Goal: Task Accomplishment & Management: Use online tool/utility

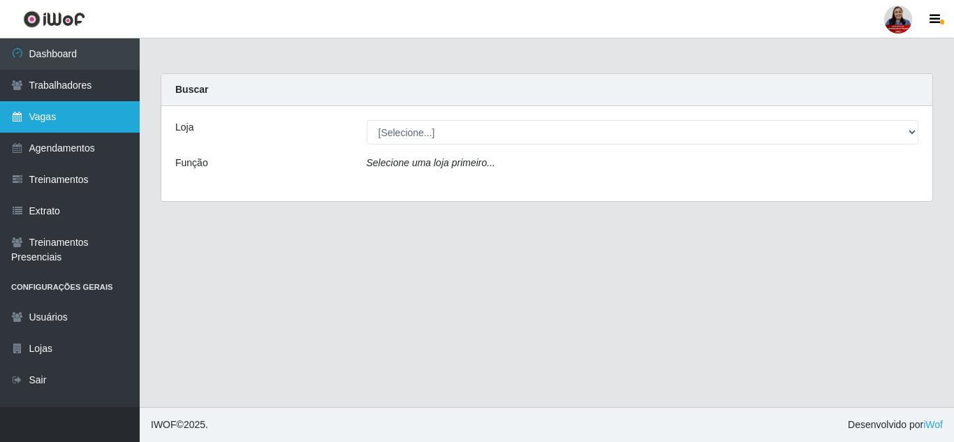
click at [87, 119] on link "Vagas" at bounding box center [70, 116] width 140 height 31
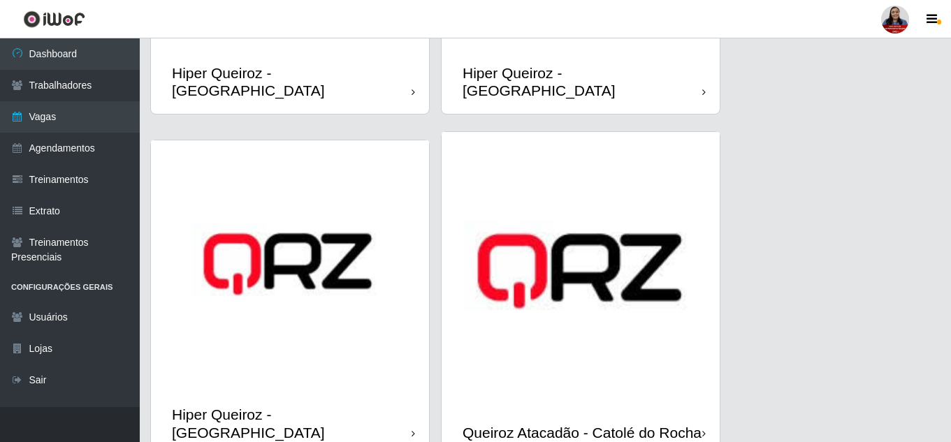
scroll to position [571, 0]
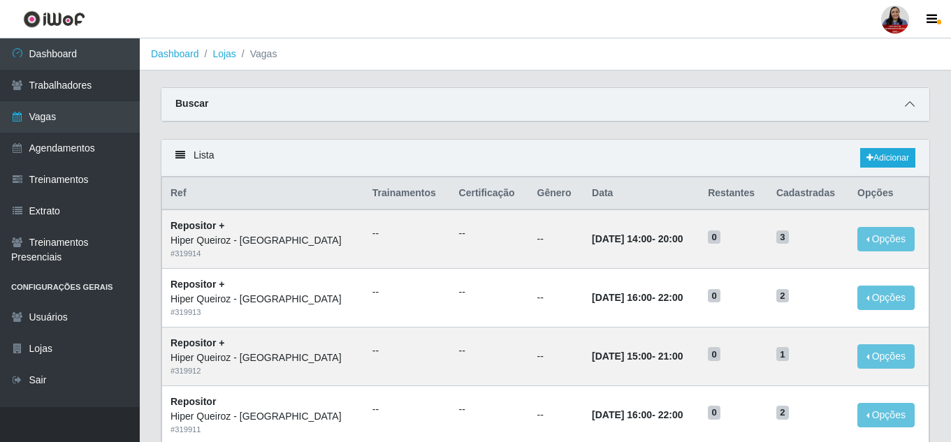
click at [911, 105] on icon at bounding box center [910, 104] width 10 height 10
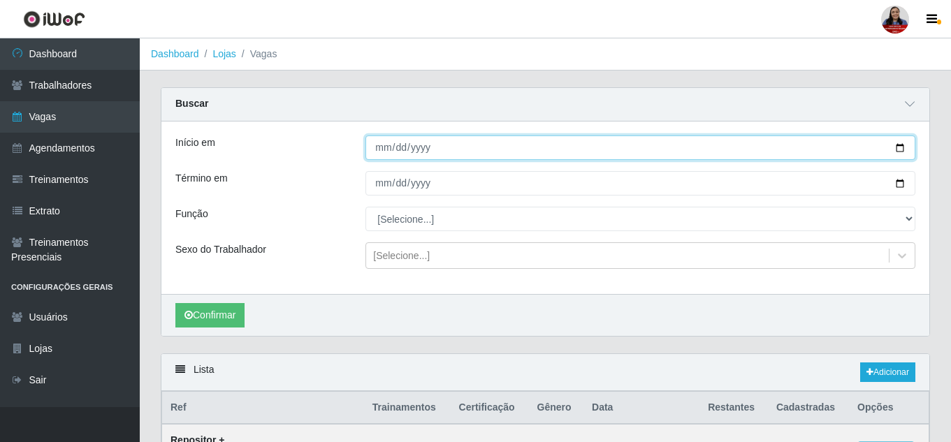
click at [901, 146] on input "Início em" at bounding box center [640, 148] width 550 height 24
type input "2025-09-16"
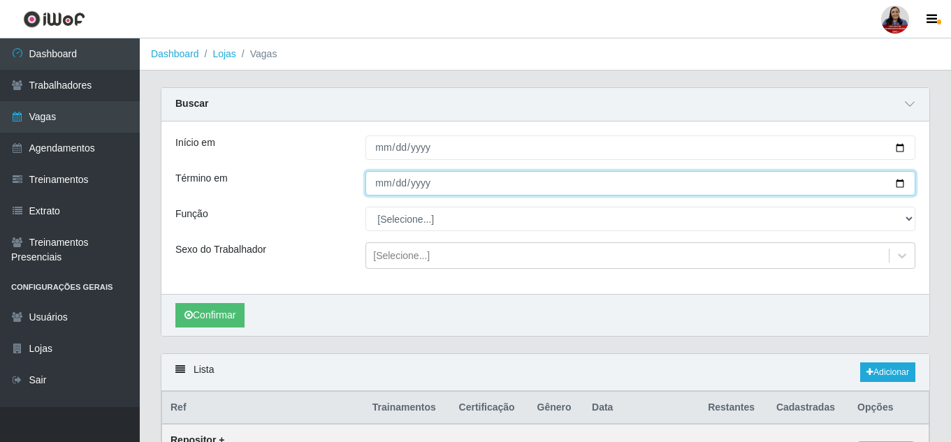
click at [898, 184] on input "Término em" at bounding box center [640, 183] width 550 height 24
type input "2025-09-16"
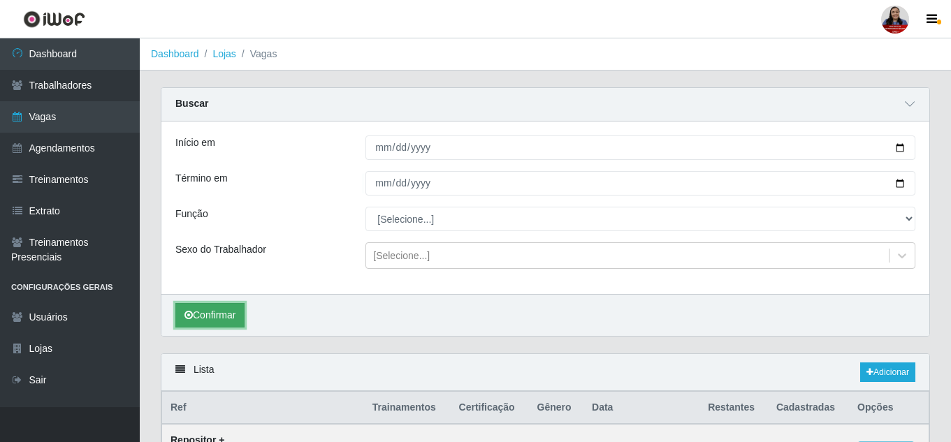
click at [227, 309] on button "Confirmar" at bounding box center [209, 315] width 69 height 24
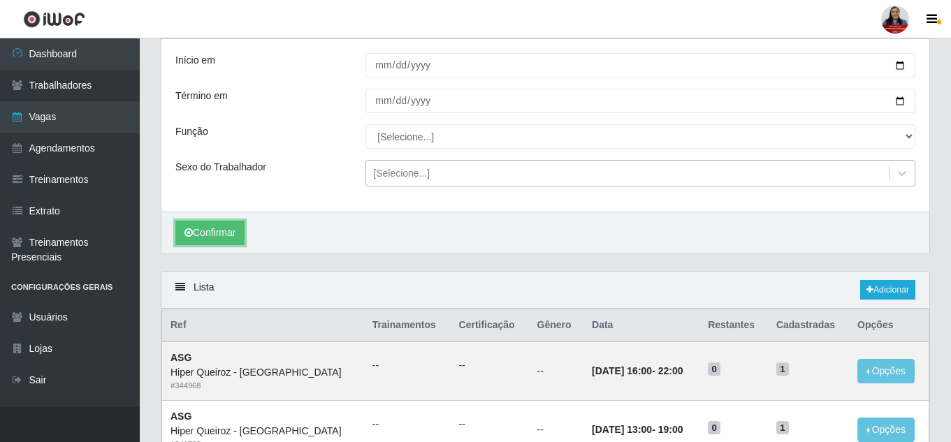
scroll to position [195, 0]
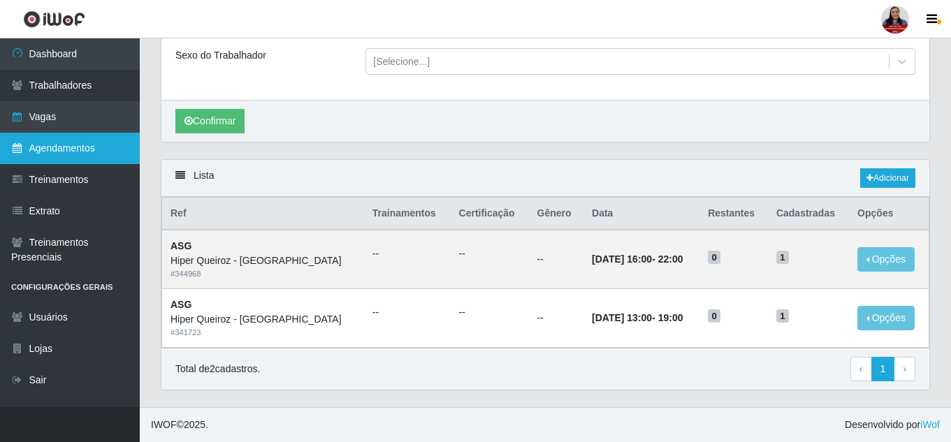
click at [80, 149] on link "Agendamentos" at bounding box center [70, 148] width 140 height 31
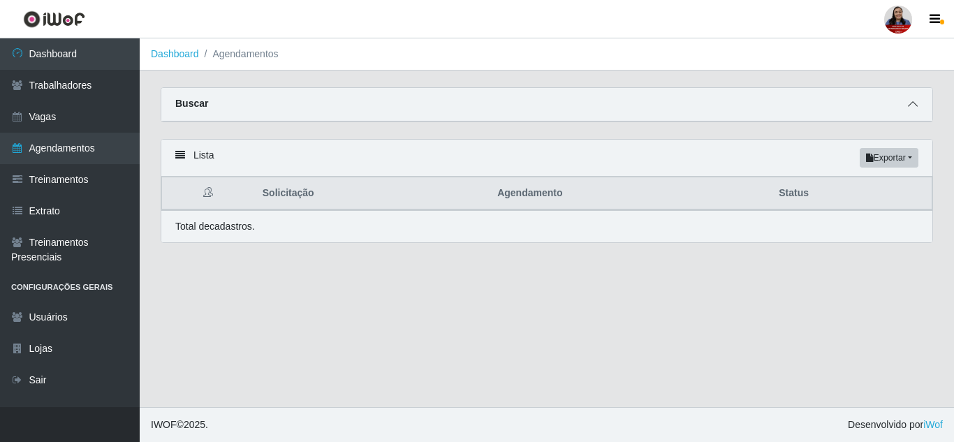
click at [906, 102] on span at bounding box center [913, 104] width 17 height 16
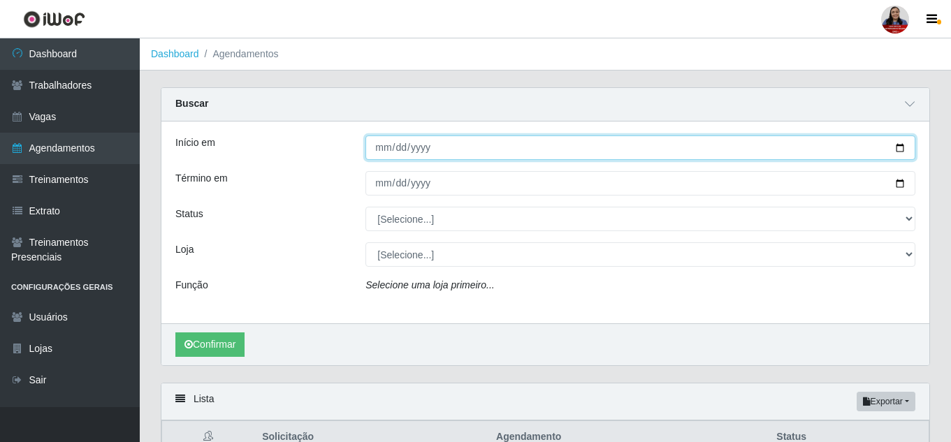
click at [899, 147] on input "Início em" at bounding box center [640, 148] width 550 height 24
type input "2025-09-15"
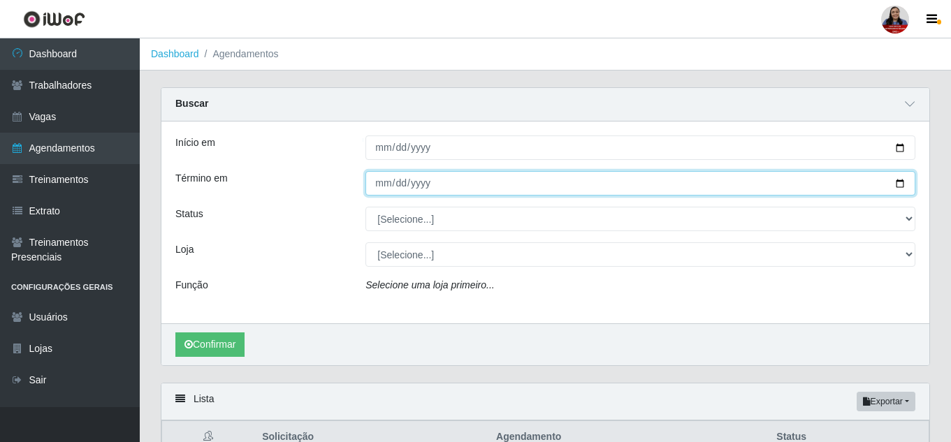
click at [899, 184] on input "Término em" at bounding box center [640, 183] width 550 height 24
type input "2025-09-15"
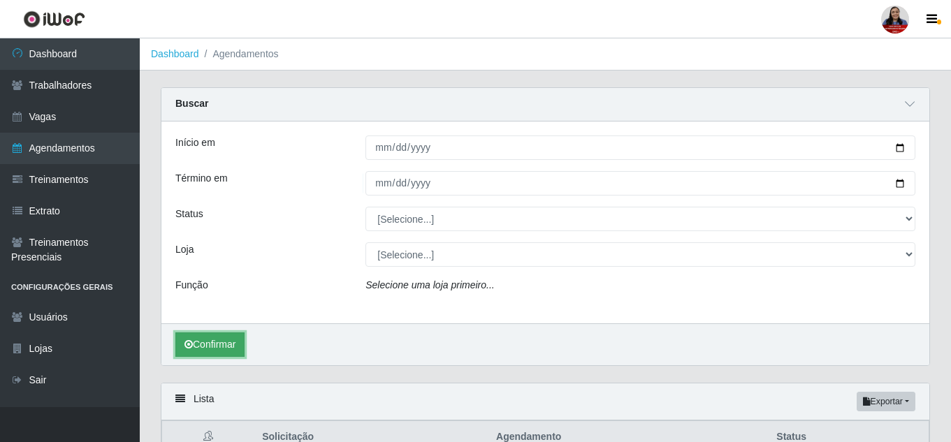
click at [195, 351] on button "Confirmar" at bounding box center [209, 345] width 69 height 24
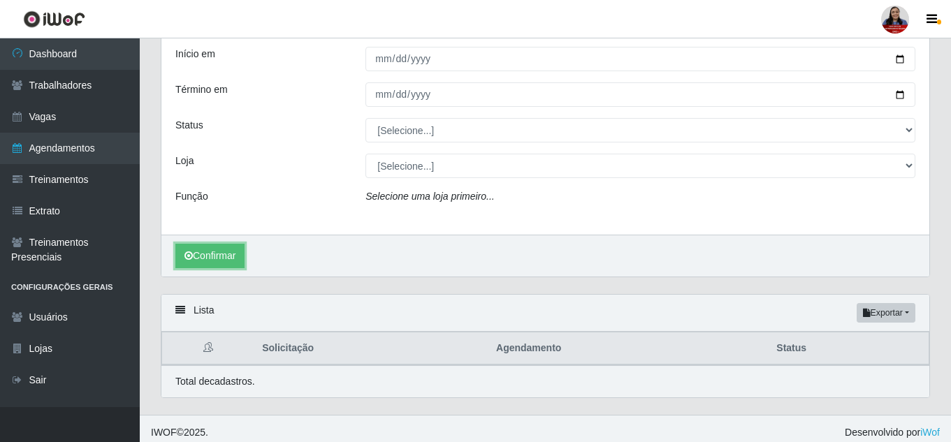
scroll to position [97, 0]
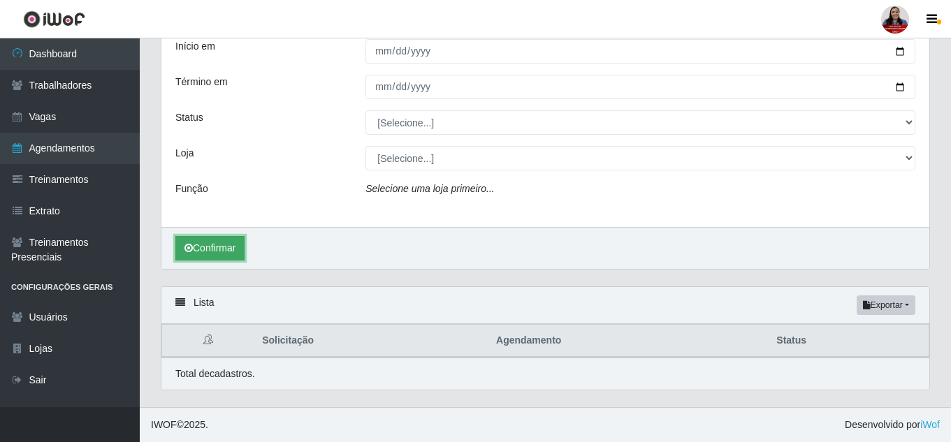
click at [226, 240] on button "Confirmar" at bounding box center [209, 248] width 69 height 24
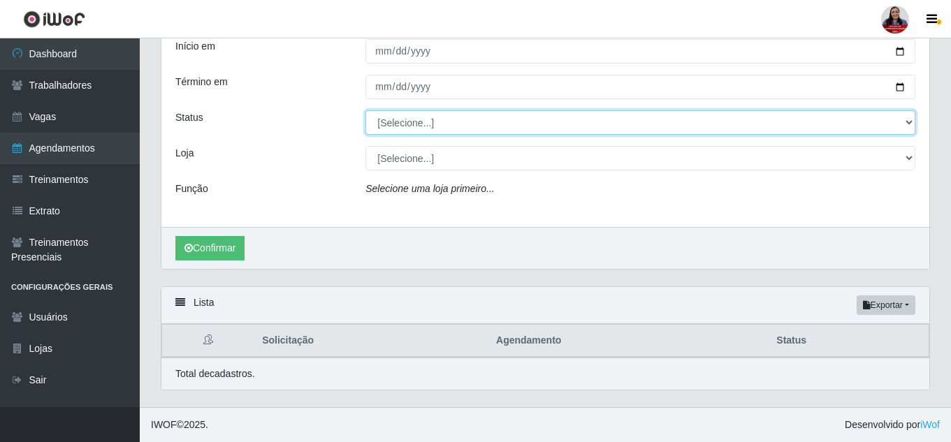
click at [448, 122] on select "[Selecione...] AGENDADO AGUARDANDO LIBERAR EM ANDAMENTO EM REVISÃO FINALIZADO C…" at bounding box center [640, 122] width 550 height 24
select select "FINALIZADO"
click at [365, 110] on select "[Selecione...] AGENDADO AGUARDANDO LIBERAR EM ANDAMENTO EM REVISÃO FINALIZADO C…" at bounding box center [640, 122] width 550 height 24
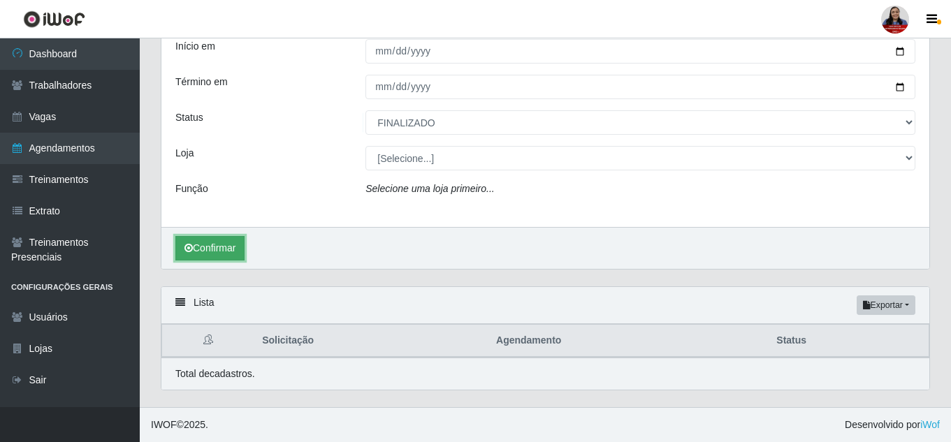
click at [228, 245] on button "Confirmar" at bounding box center [209, 248] width 69 height 24
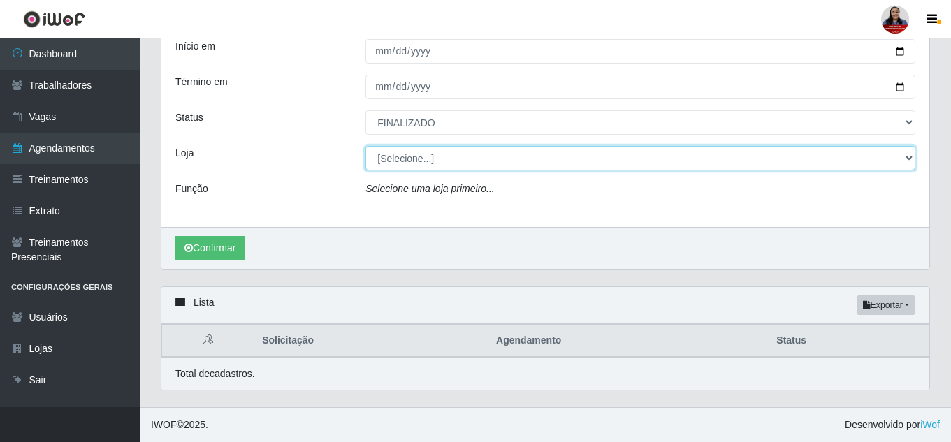
click at [453, 160] on select "[Selecione...] Hiper Queiroz - Alto da Conceição Hiper Queiroz - Boa Vista Hipe…" at bounding box center [640, 158] width 550 height 24
select select "497"
click at [365, 146] on select "[Selecione...] Hiper Queiroz - Alto da Conceição Hiper Queiroz - Boa Vista Hipe…" at bounding box center [640, 158] width 550 height 24
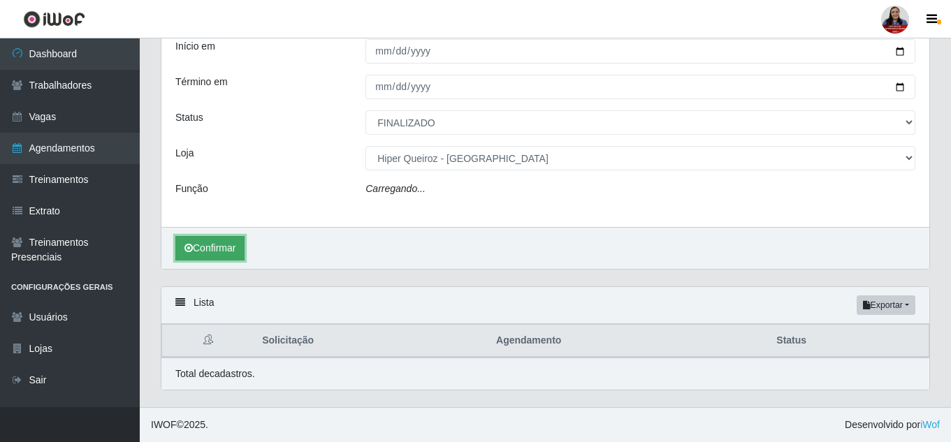
click at [235, 242] on button "Confirmar" at bounding box center [209, 248] width 69 height 24
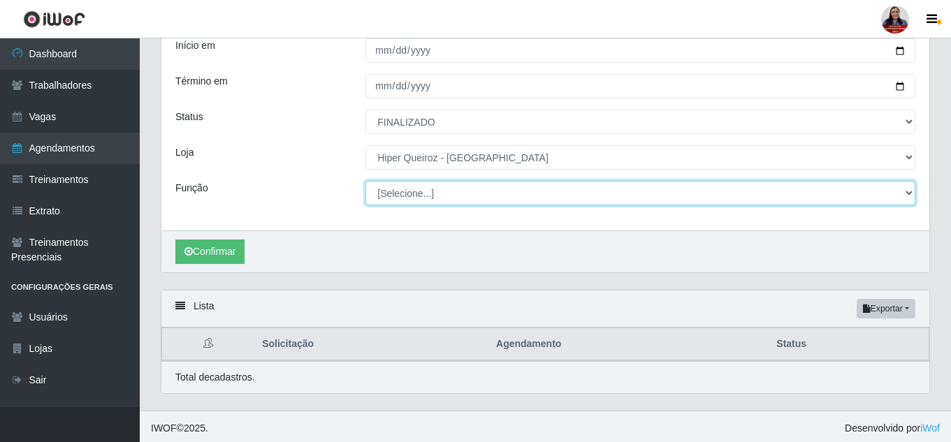
click at [451, 194] on select "[Selecione...] ASG ASG + ASG ++ Embalador Embalador + Embalador ++ Repositor Re…" at bounding box center [640, 193] width 550 height 24
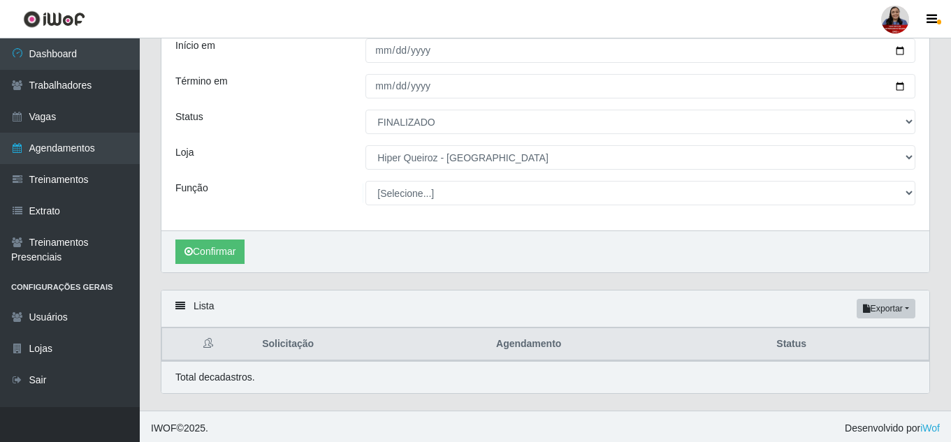
click at [289, 150] on div "Loja" at bounding box center [260, 157] width 190 height 24
click at [242, 252] on button "Confirmar" at bounding box center [209, 252] width 69 height 24
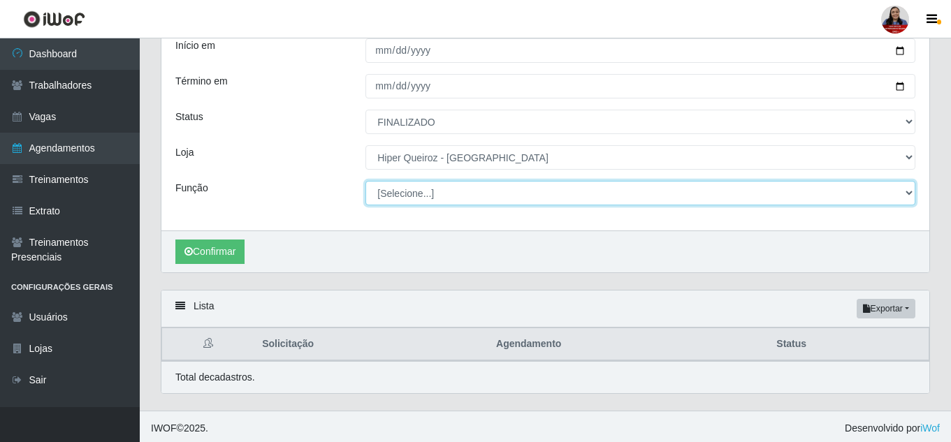
click at [456, 191] on select "[Selecione...] ASG ASG + ASG ++ Embalador Embalador + Embalador ++ Repositor Re…" at bounding box center [640, 193] width 550 height 24
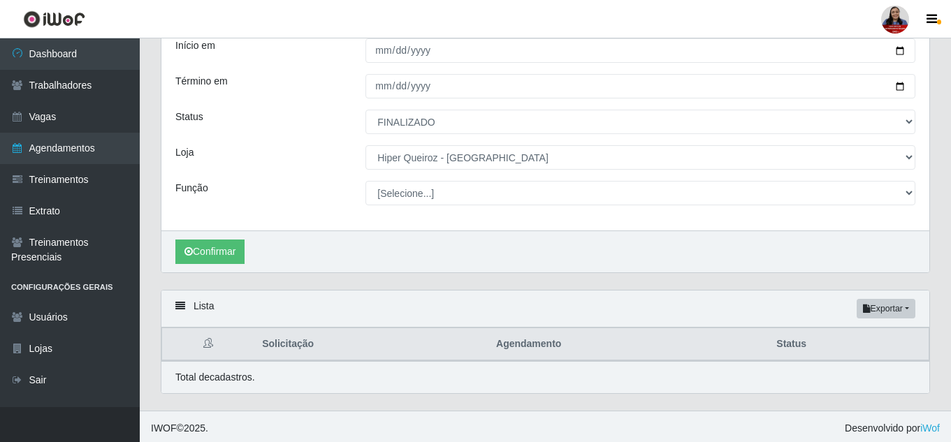
click at [328, 190] on div "Função" at bounding box center [260, 193] width 190 height 24
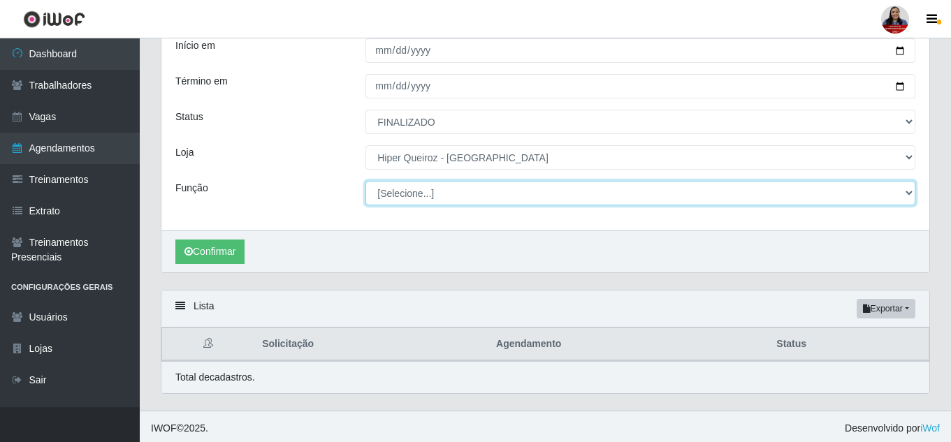
click at [423, 187] on select "[Selecione...] ASG ASG + ASG ++ Embalador Embalador + Embalador ++ Repositor Re…" at bounding box center [640, 193] width 550 height 24
select select "24"
click at [365, 182] on select "[Selecione...] ASG ASG + ASG ++ Embalador Embalador + Embalador ++ Repositor Re…" at bounding box center [640, 193] width 550 height 24
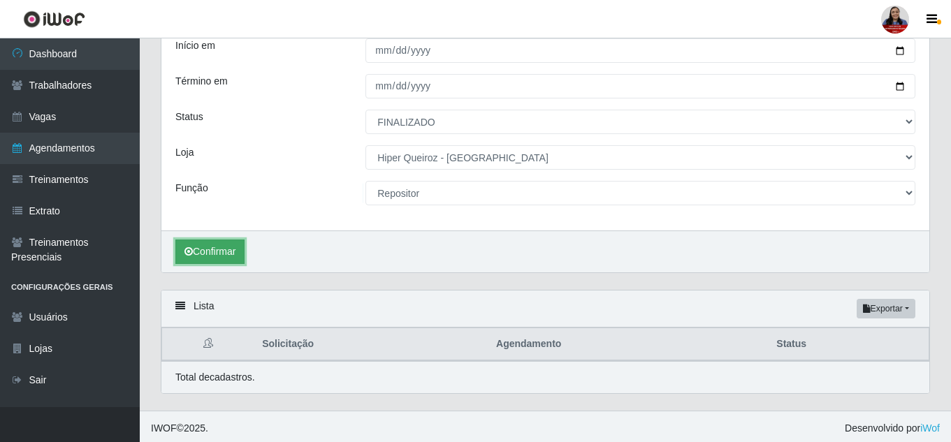
click at [237, 243] on button "Confirmar" at bounding box center [209, 252] width 69 height 24
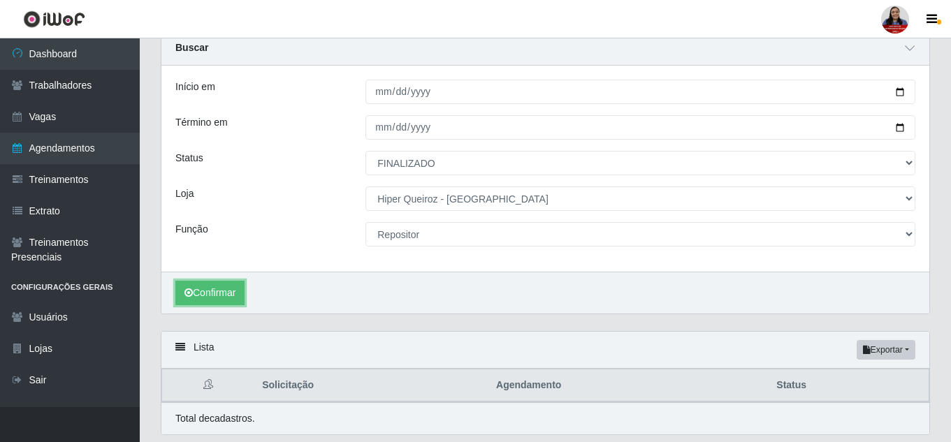
scroll to position [31, 0]
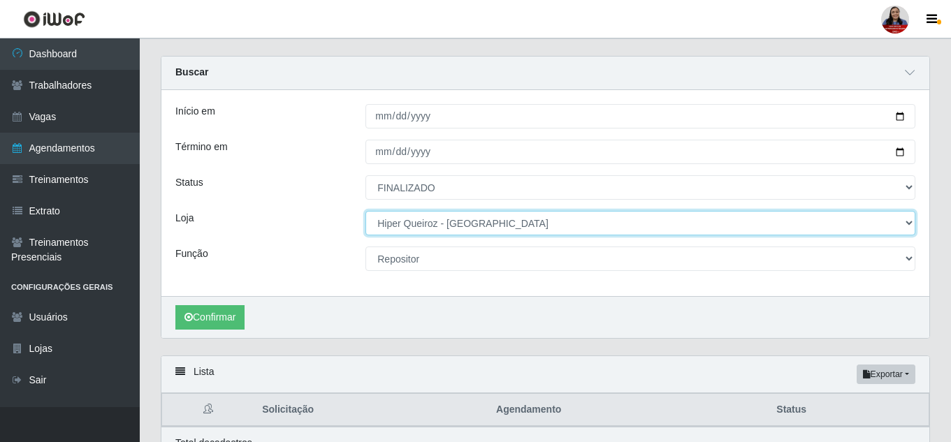
click at [466, 226] on select "[Selecione...] Hiper Queiroz - Alto da Conceição Hiper Queiroz - Boa Vista Hipe…" at bounding box center [640, 223] width 550 height 24
click at [365, 212] on select "[Selecione...] Hiper Queiroz - Alto da Conceição Hiper Queiroz - Boa Vista Hipe…" at bounding box center [640, 223] width 550 height 24
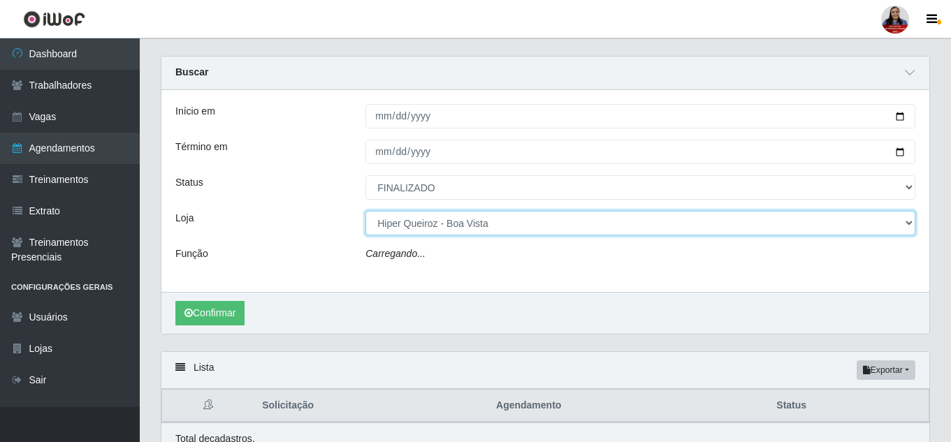
click at [477, 231] on select "[Selecione...] Hiper Queiroz - Alto da Conceição Hiper Queiroz - Boa Vista Hipe…" at bounding box center [640, 223] width 550 height 24
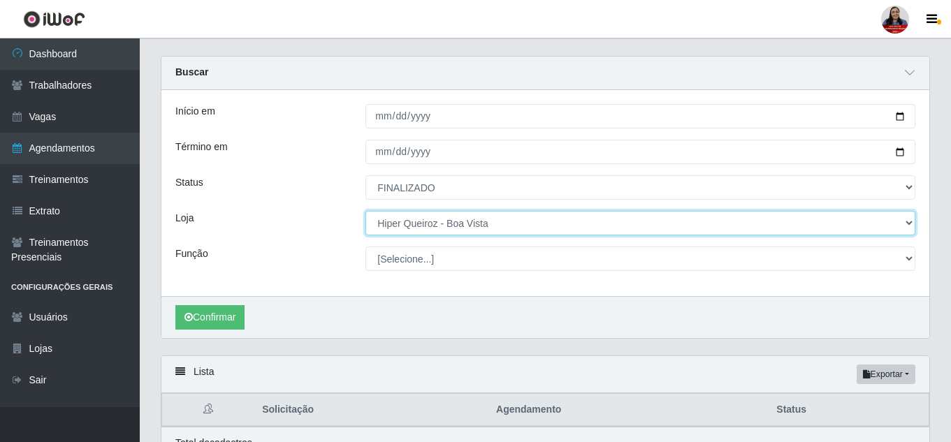
select select "497"
click at [365, 212] on select "[Selecione...] Hiper Queiroz - Alto da Conceição Hiper Queiroz - Boa Vista Hipe…" at bounding box center [640, 223] width 550 height 24
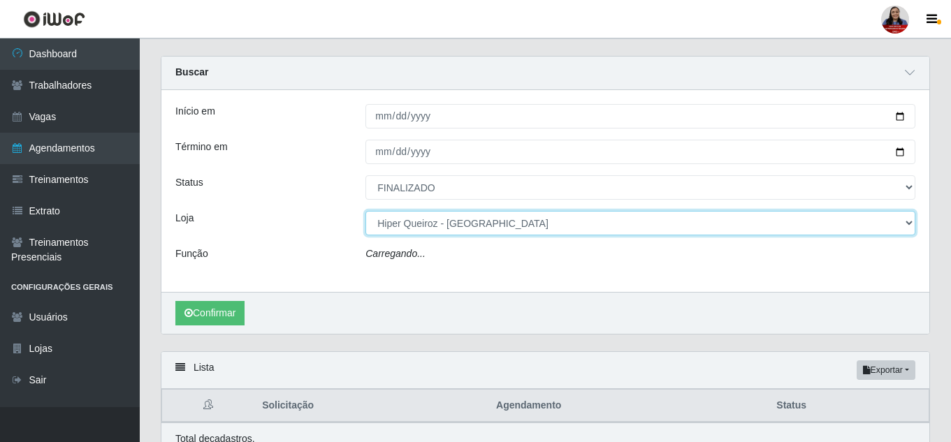
select select "24"
